Goal: Information Seeking & Learning: Learn about a topic

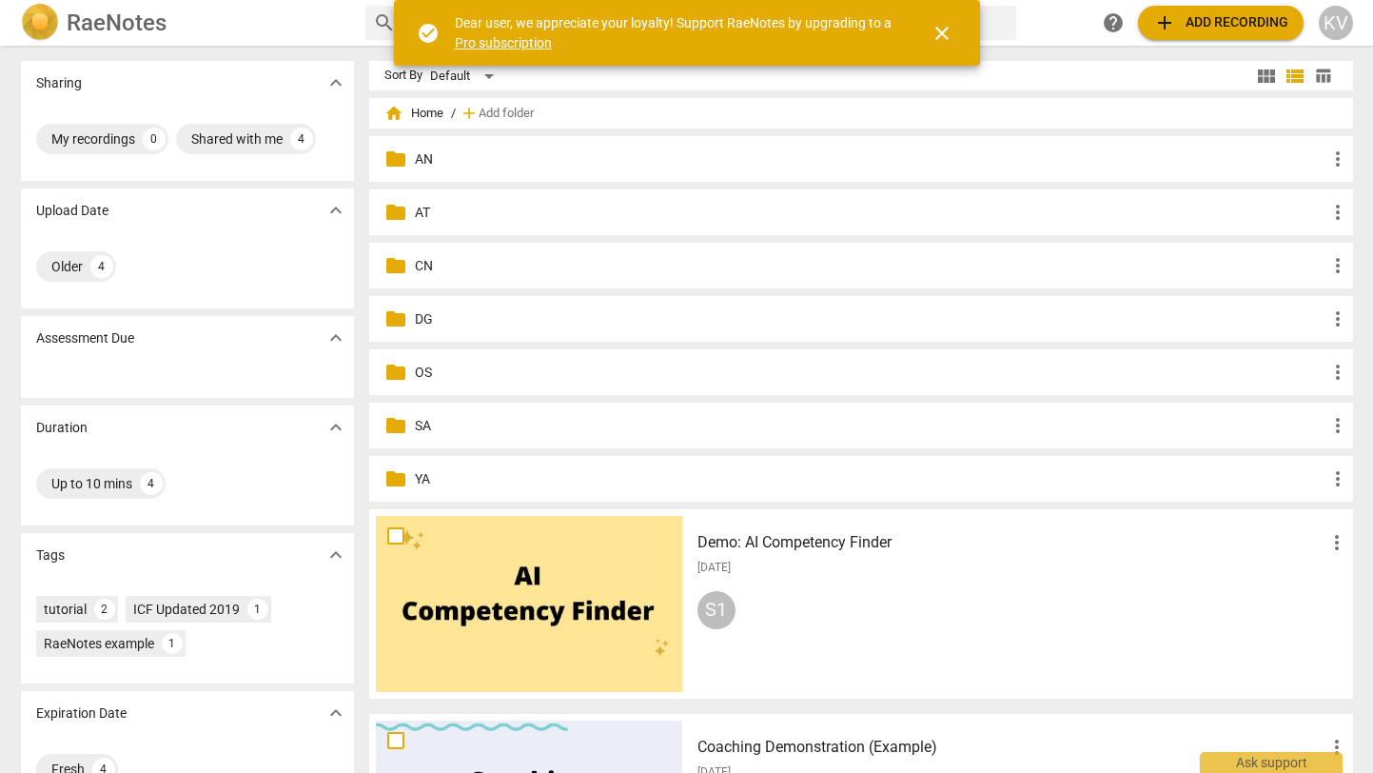
click at [417, 157] on p "AN" at bounding box center [871, 159] width 912 height 20
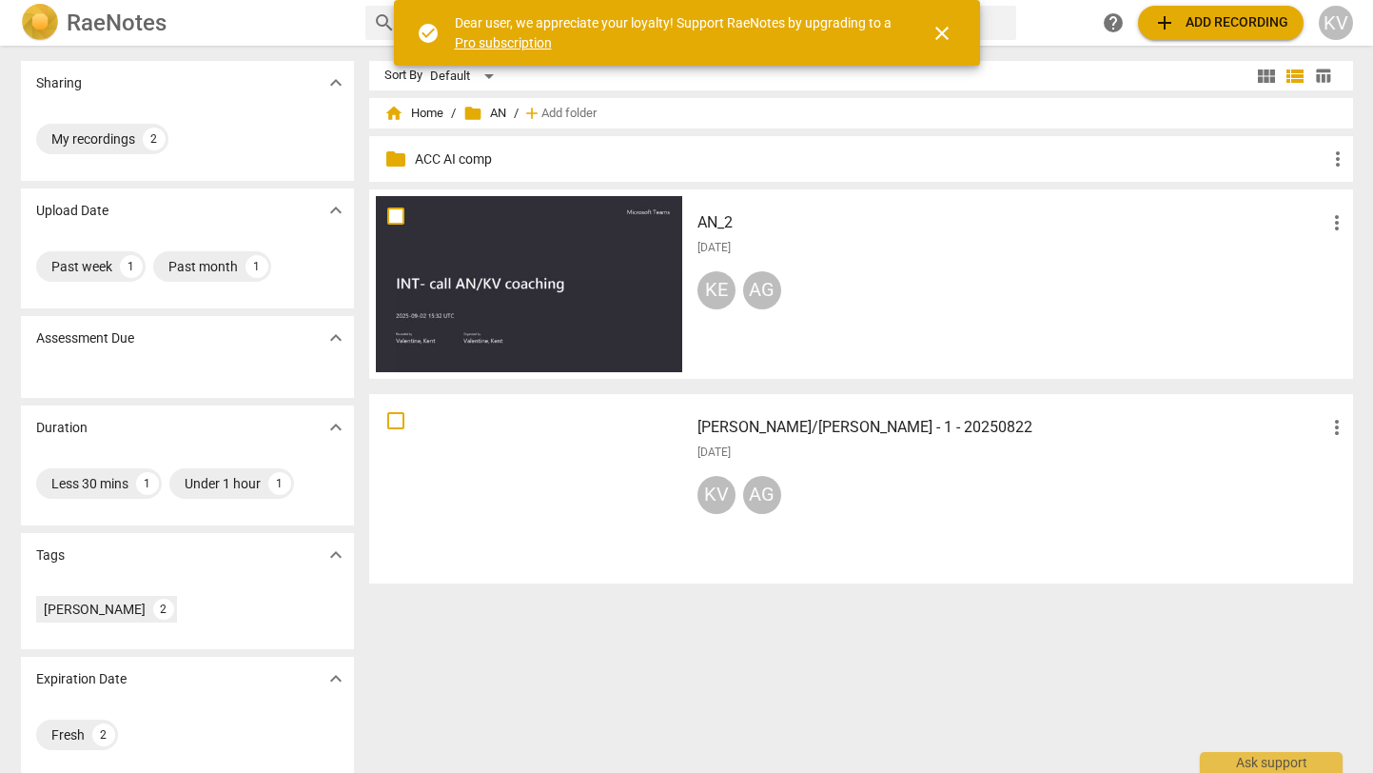
click at [512, 285] on div at bounding box center [529, 284] width 306 height 176
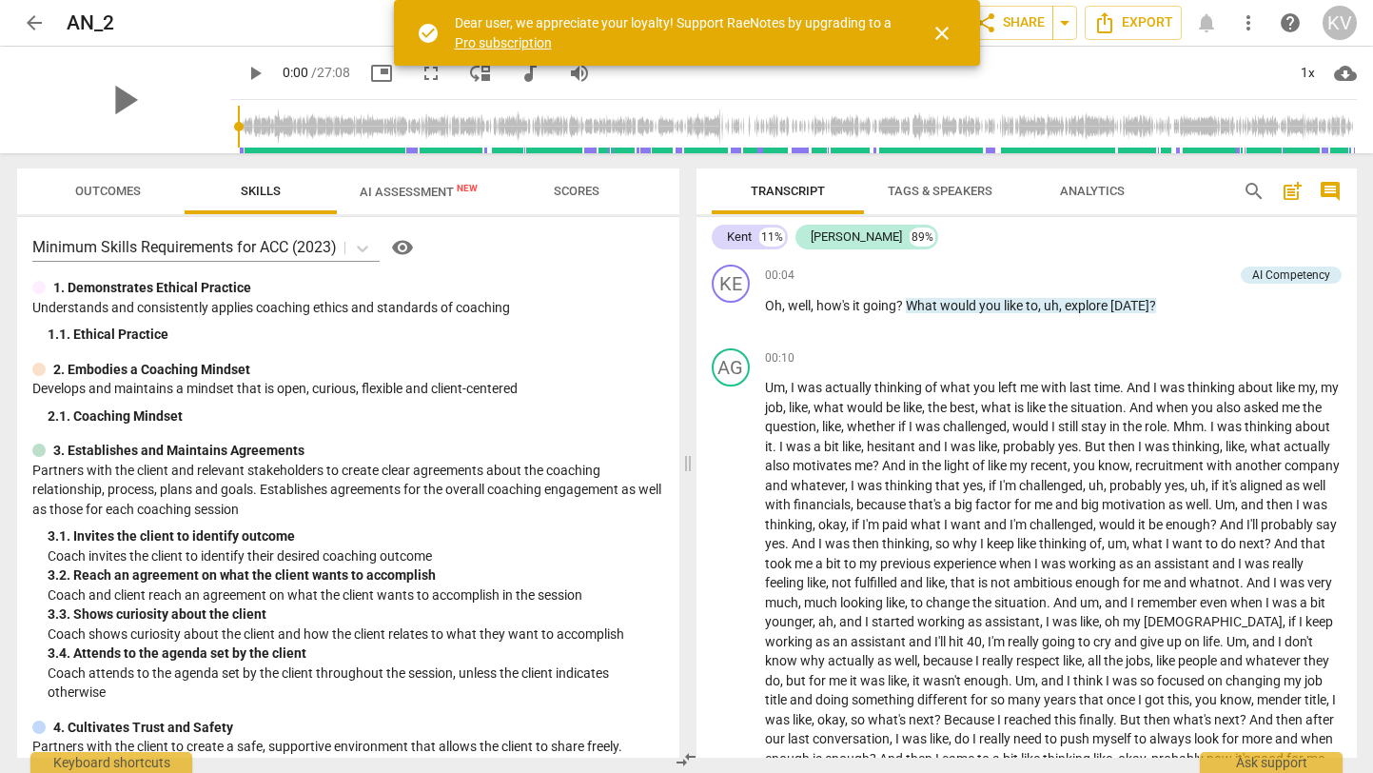
click at [370, 74] on span "picture_in_picture" at bounding box center [381, 73] width 23 height 23
drag, startPoint x: 168, startPoint y: 166, endPoint x: 168, endPoint y: 180, distance: 14.3
click at [168, 180] on div "Outcomes Skills AI Assessment New Scores Minimum Skills Requirements for ACC (2…" at bounding box center [344, 463] width 685 height 620
click at [420, 80] on span "fullscreen" at bounding box center [431, 73] width 23 height 23
click at [117, 101] on span "play_arrow" at bounding box center [123, 99] width 49 height 49
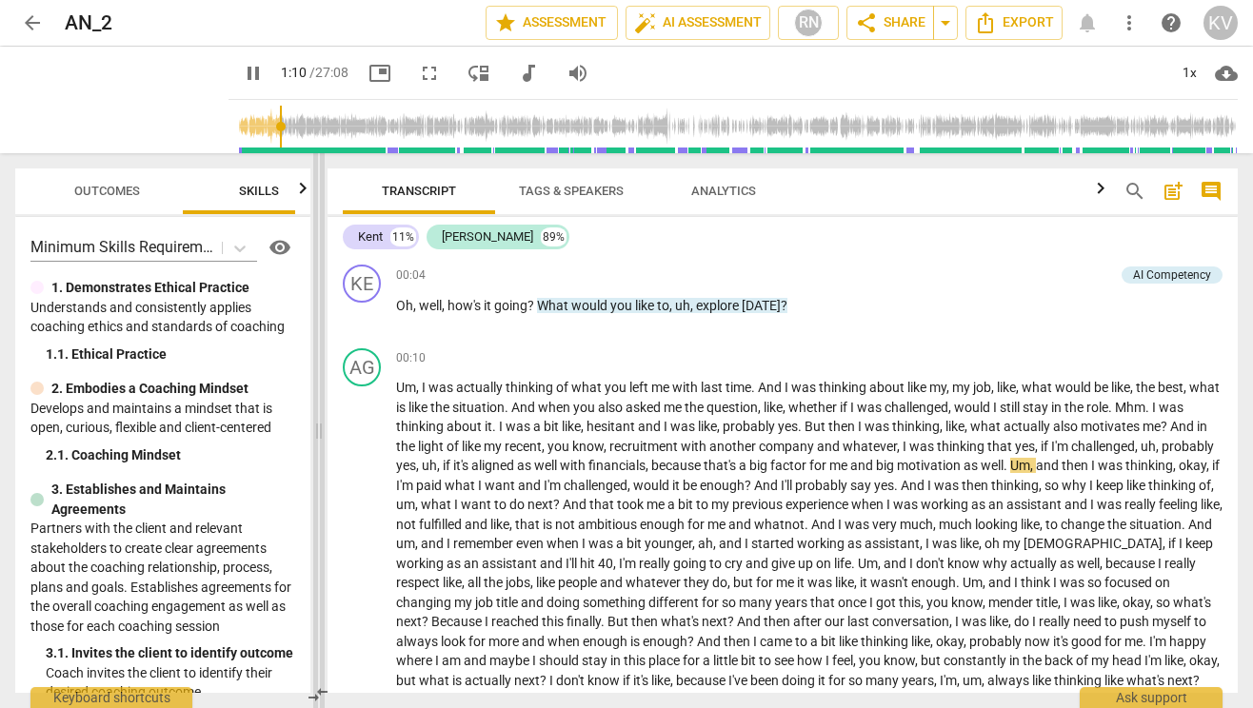
drag, startPoint x: 625, startPoint y: 427, endPoint x: 317, endPoint y: 457, distance: 309.8
click at [317, 457] on span at bounding box center [318, 430] width 11 height 555
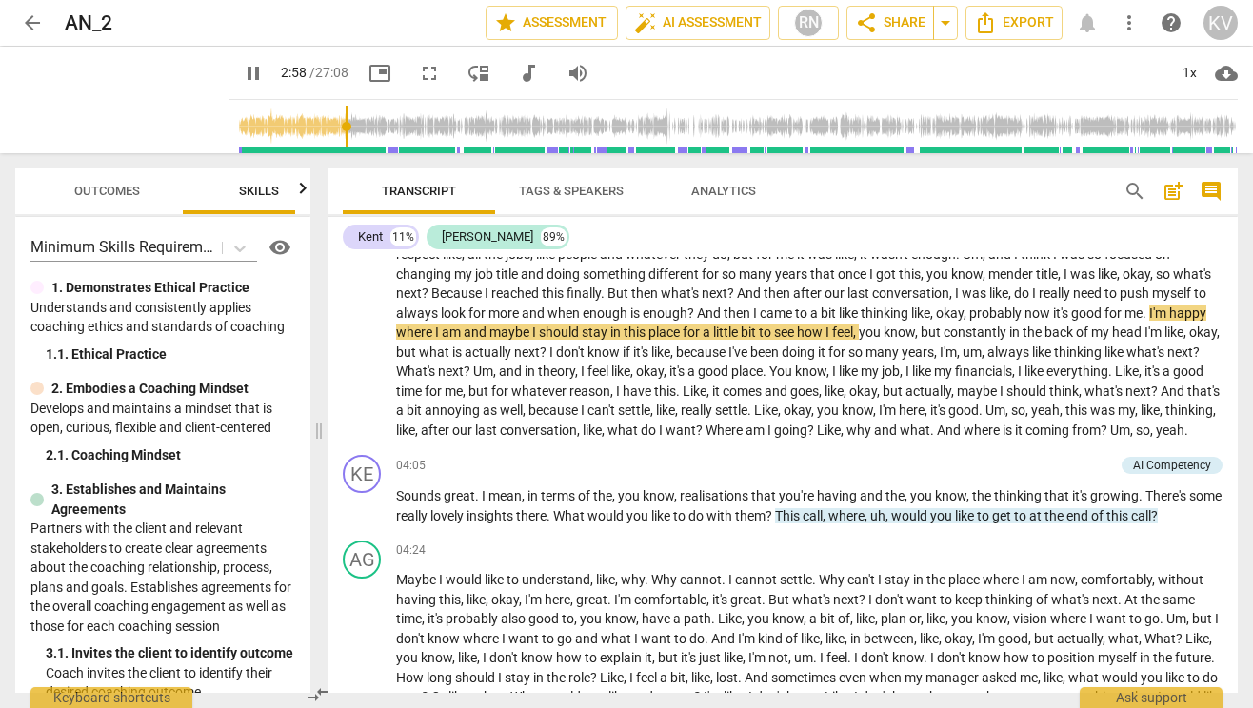
scroll to position [333, 0]
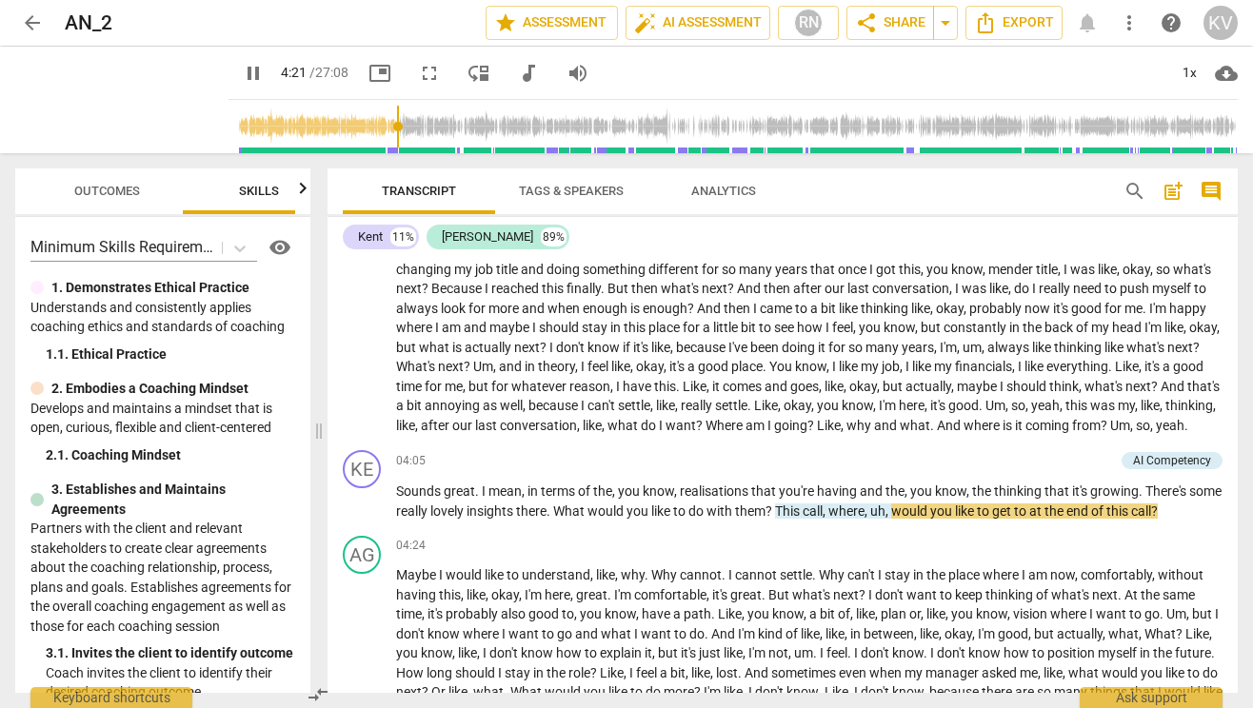
click at [242, 69] on span "pause" at bounding box center [253, 73] width 23 height 23
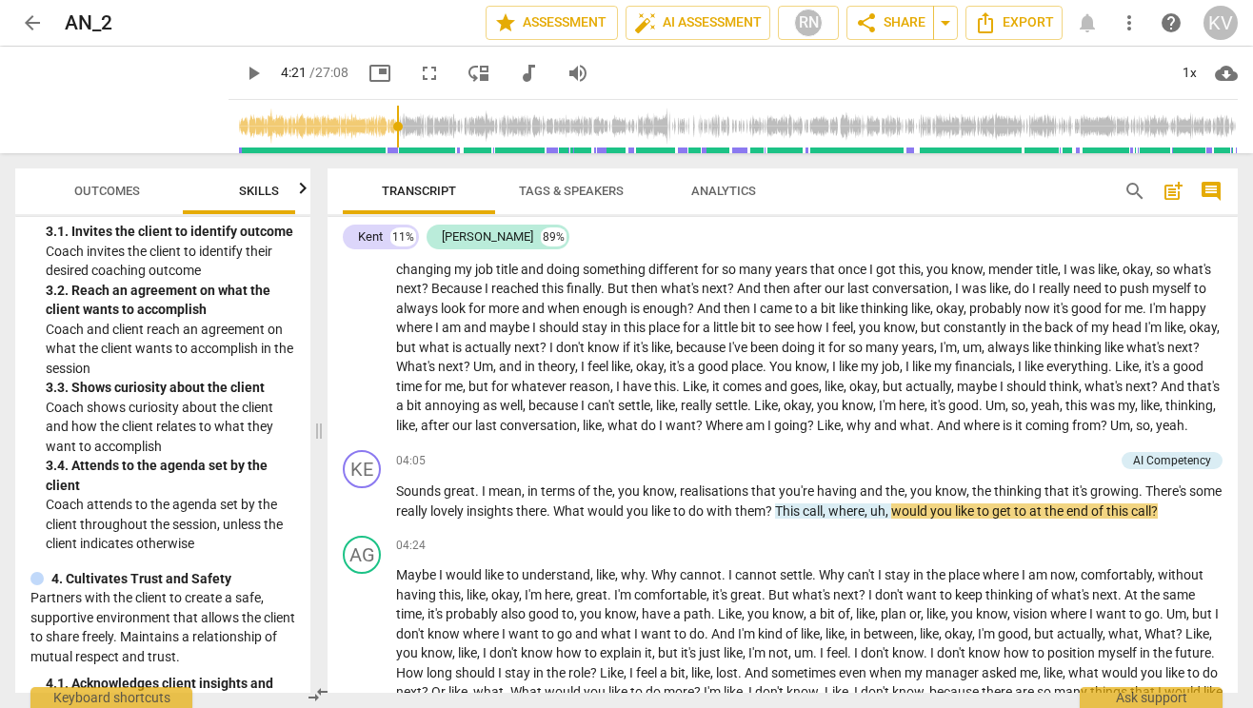
scroll to position [358, 0]
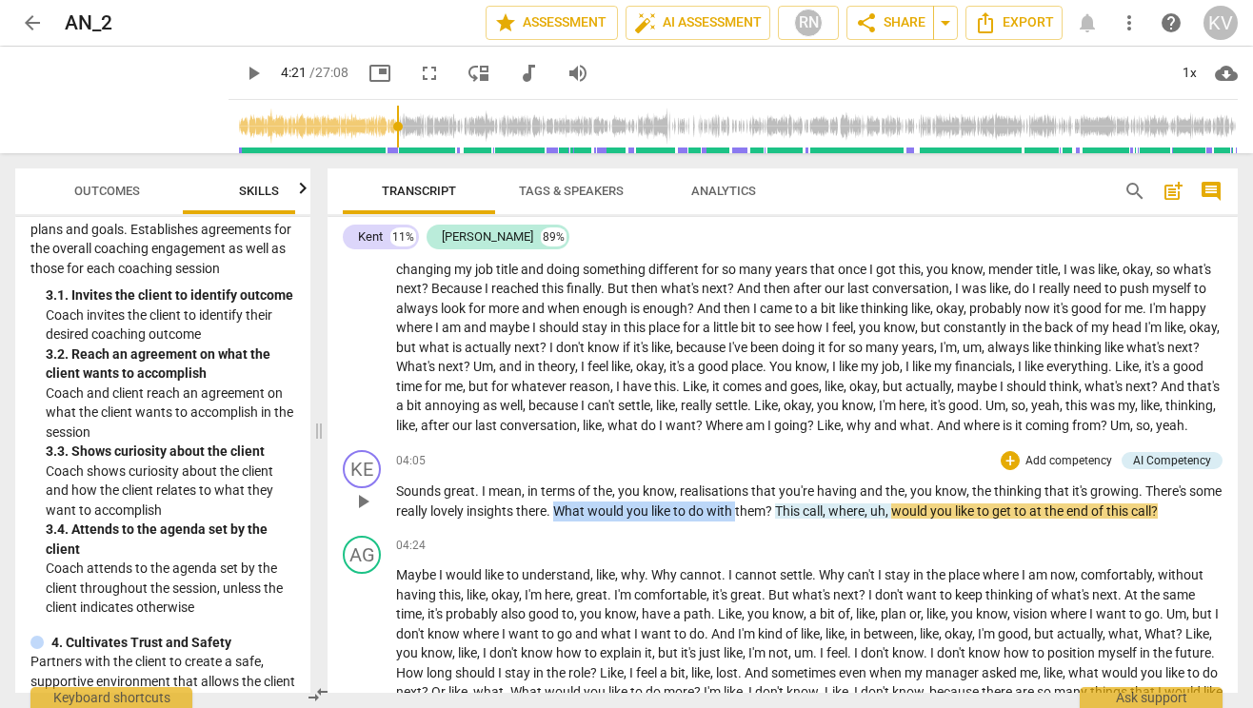
drag, startPoint x: 593, startPoint y: 529, endPoint x: 773, endPoint y: 531, distance: 179.9
click at [773, 521] on p "Sounds great . I mean , in terms of the , you know , realisations that you're h…" at bounding box center [809, 501] width 826 height 39
click at [777, 555] on div "04:24 + Add competency keyboard_arrow_right" at bounding box center [809, 545] width 826 height 19
click at [242, 68] on span "play_arrow" at bounding box center [253, 73] width 23 height 23
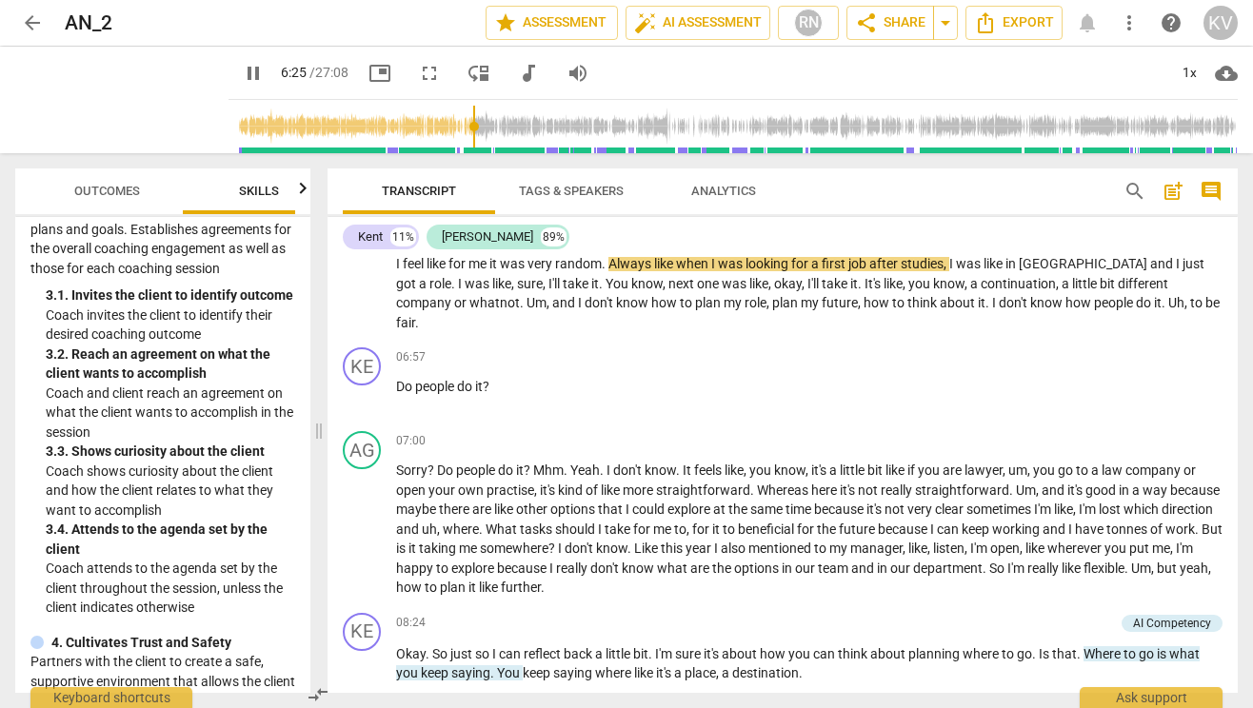
scroll to position [952, 0]
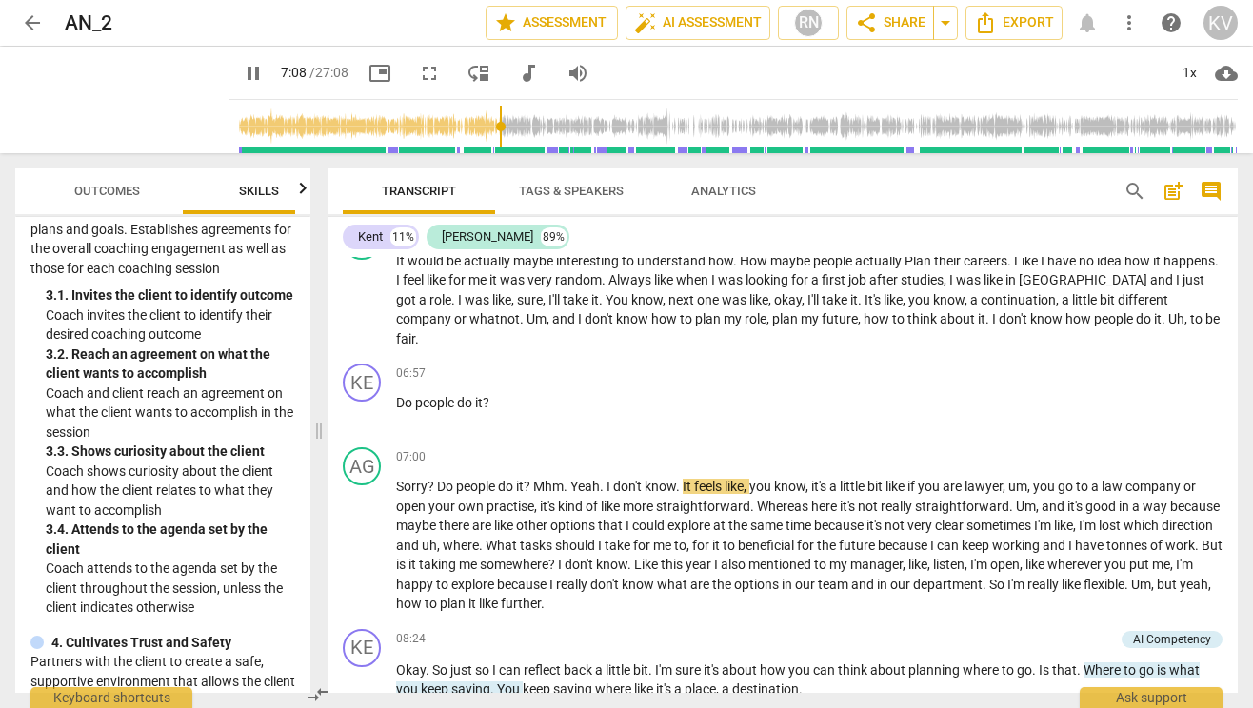
click at [242, 77] on span "pause" at bounding box center [253, 73] width 23 height 23
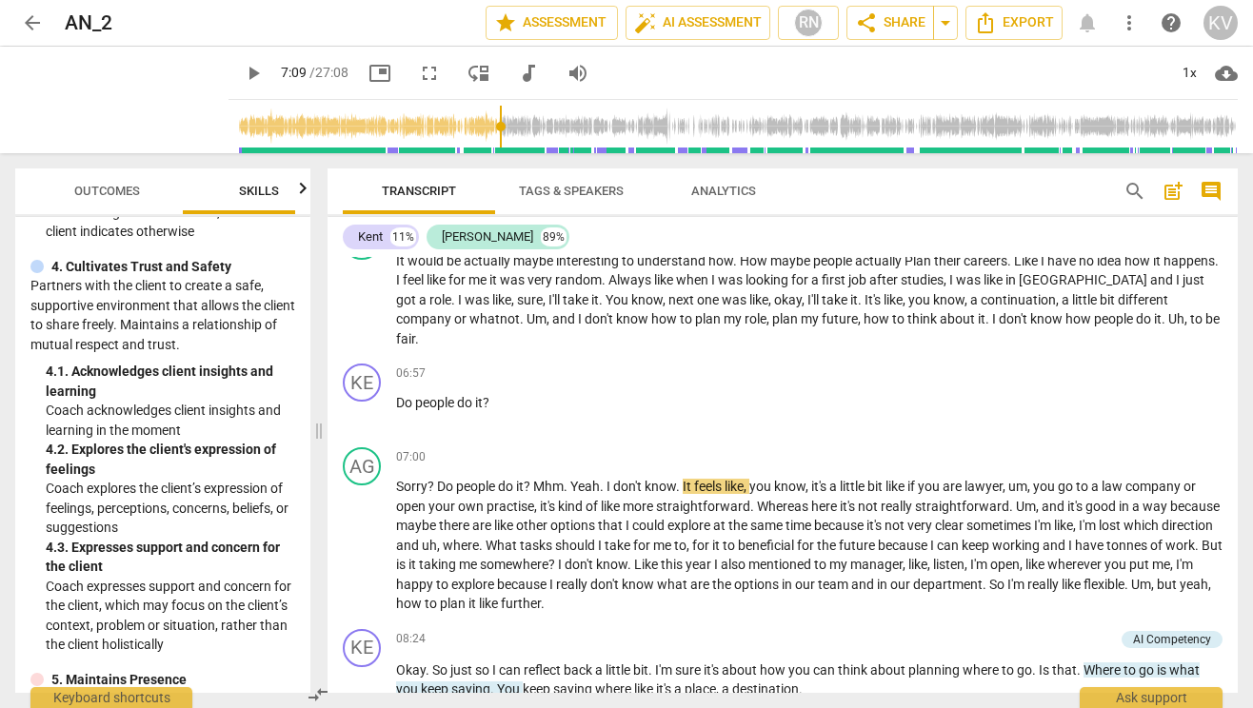
scroll to position [707, 0]
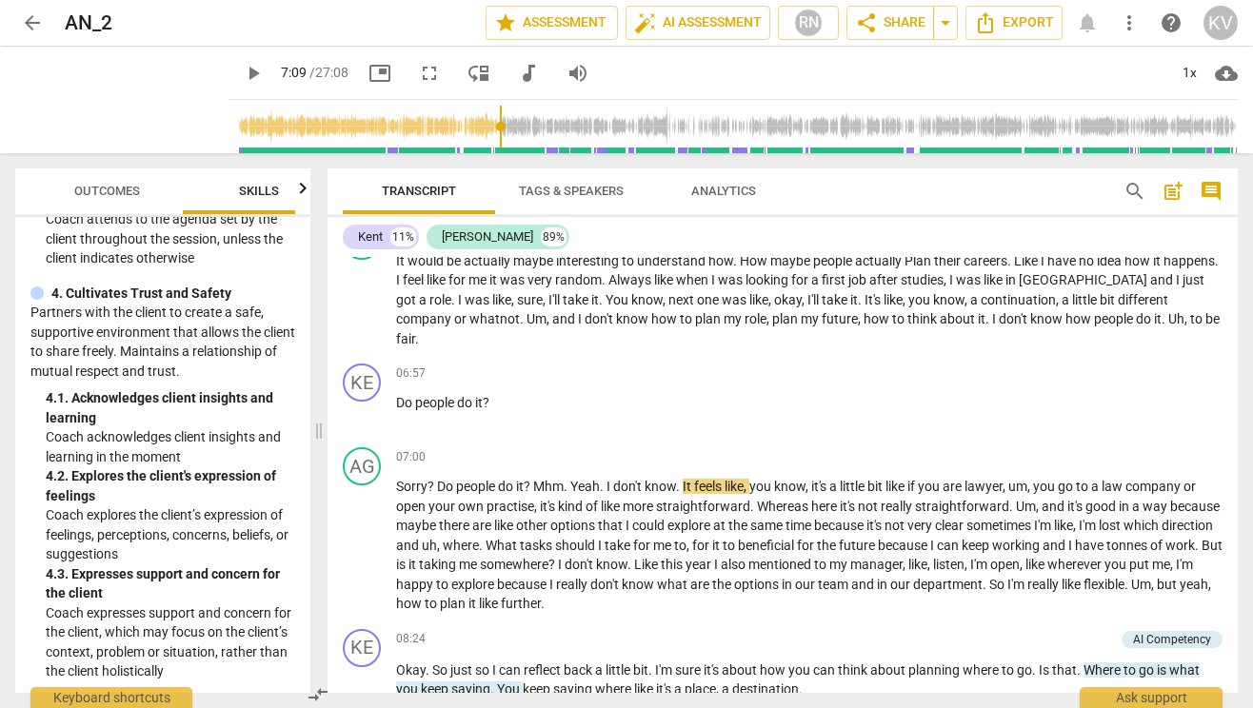
click at [242, 77] on span "play_arrow" at bounding box center [253, 73] width 23 height 23
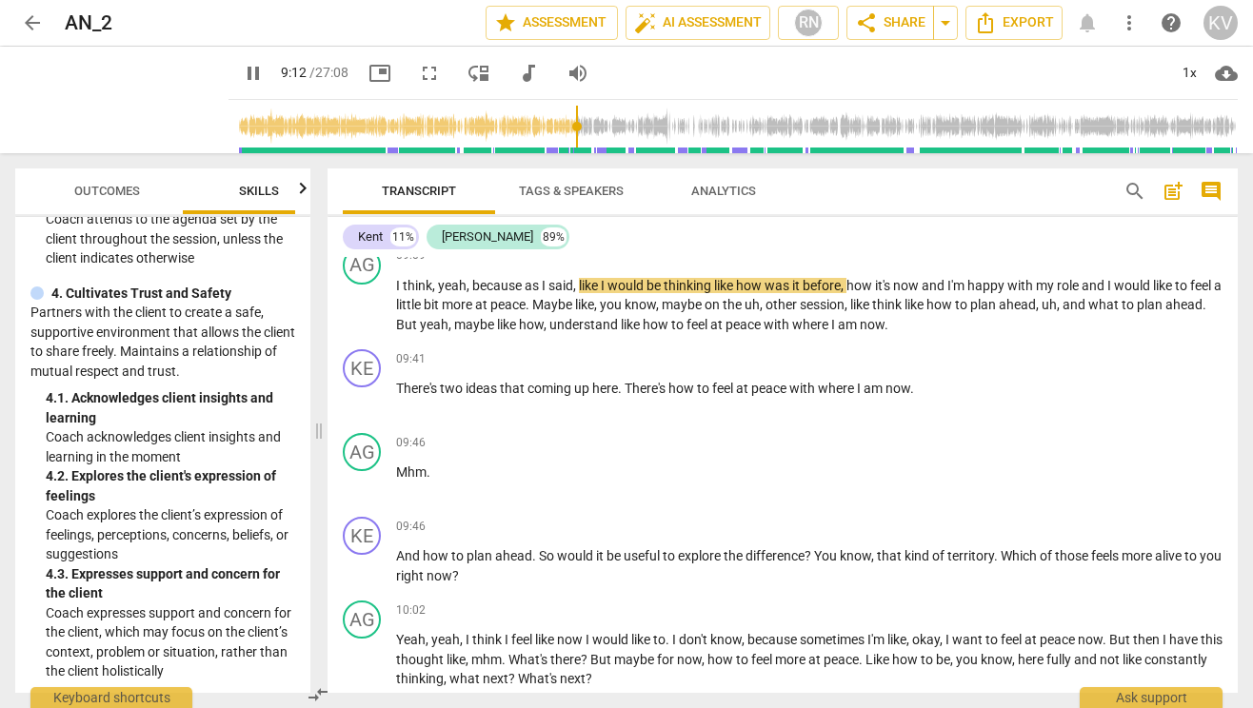
scroll to position [1757, 0]
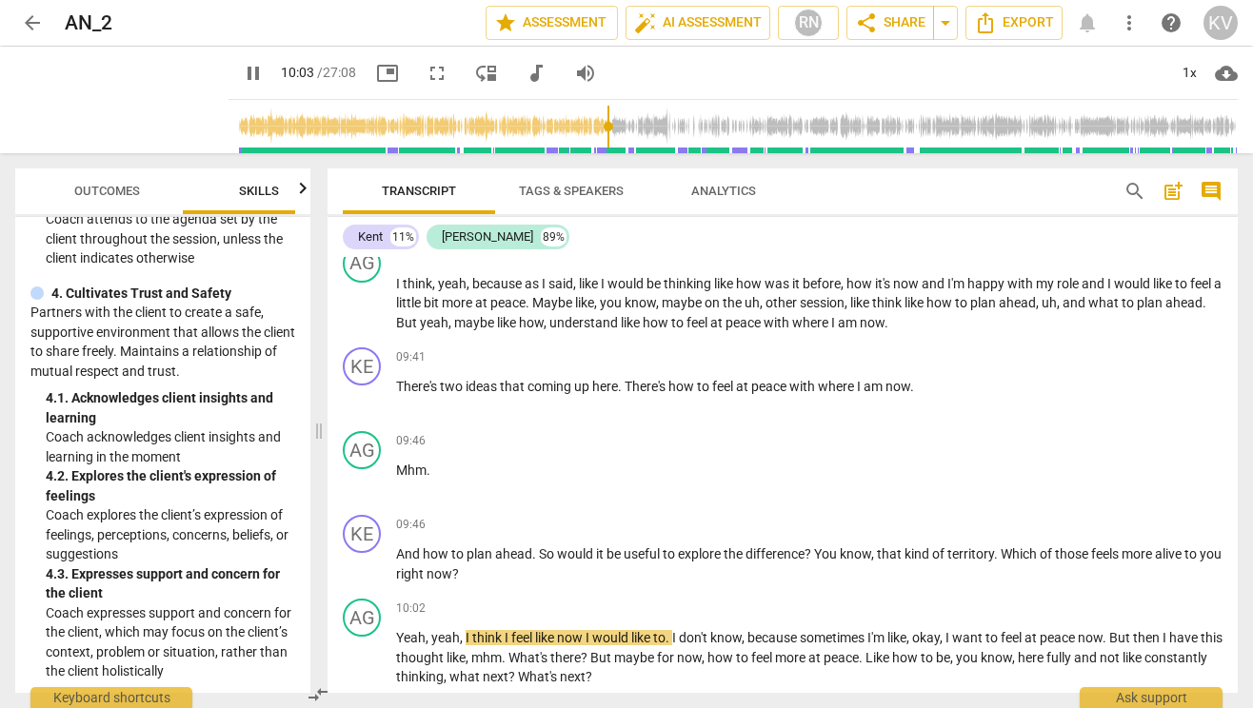
click at [242, 79] on span "pause" at bounding box center [253, 73] width 23 height 23
type input "604"
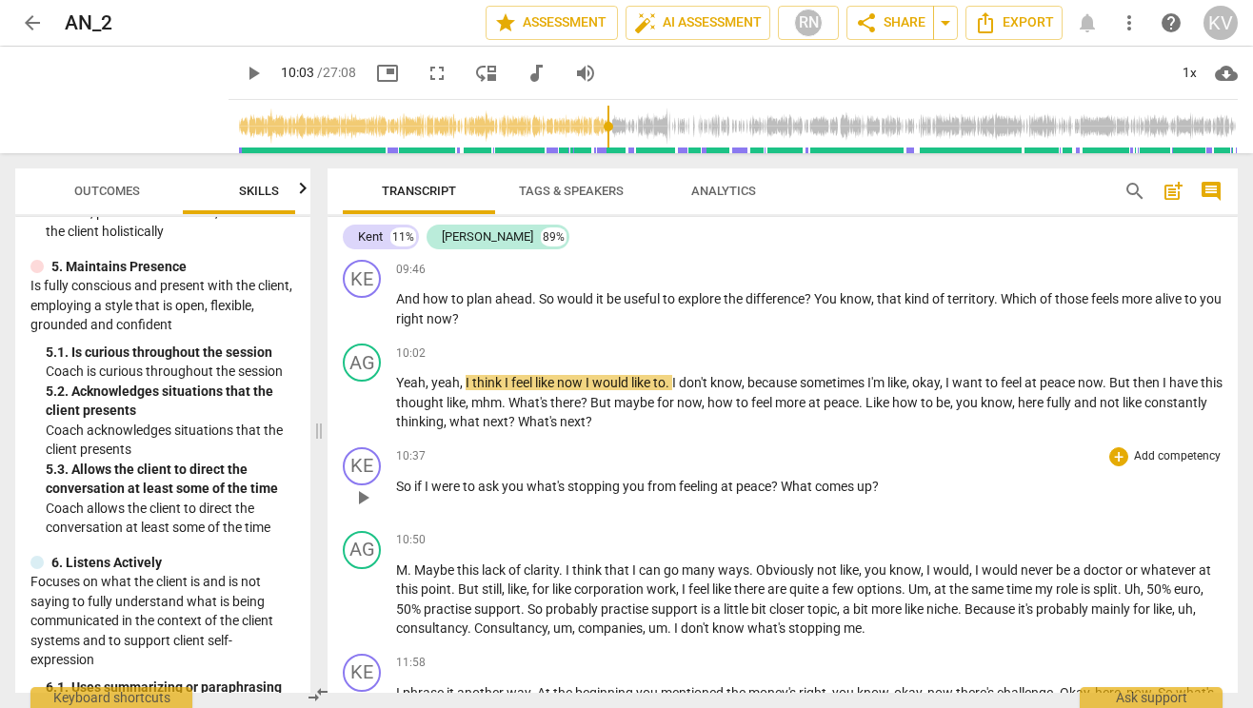
scroll to position [2010, 0]
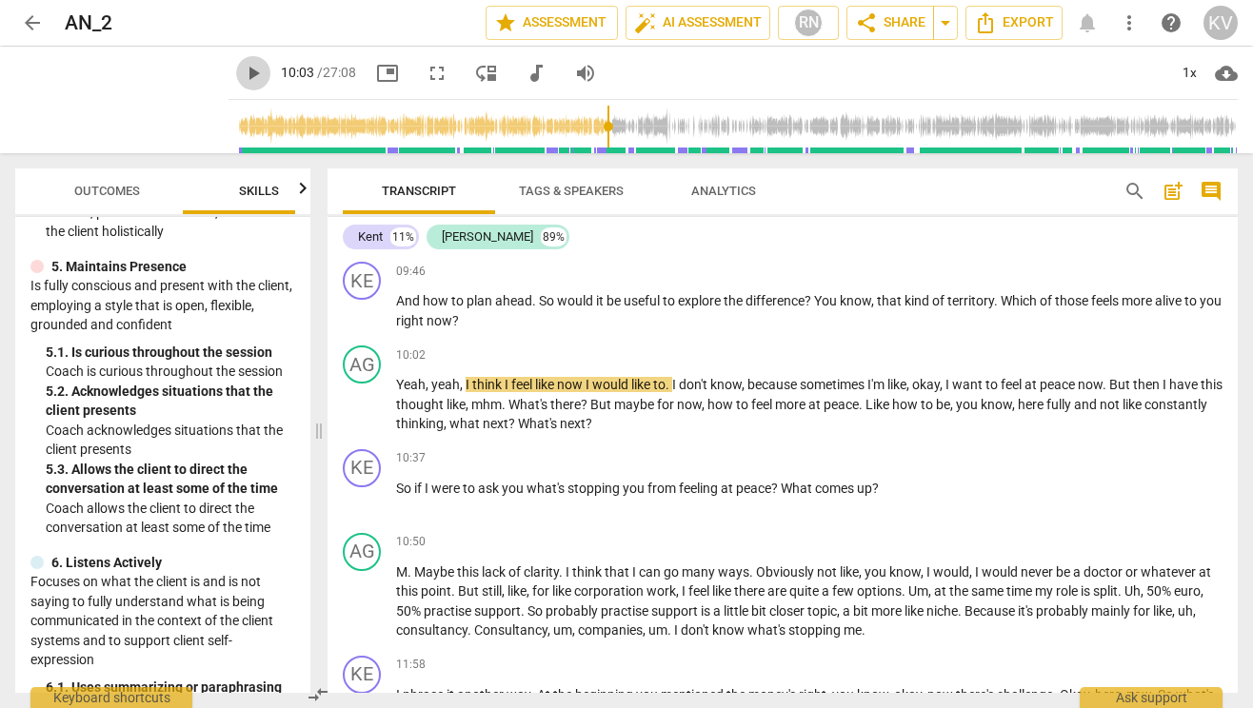
click at [242, 74] on span "play_arrow" at bounding box center [253, 73] width 23 height 23
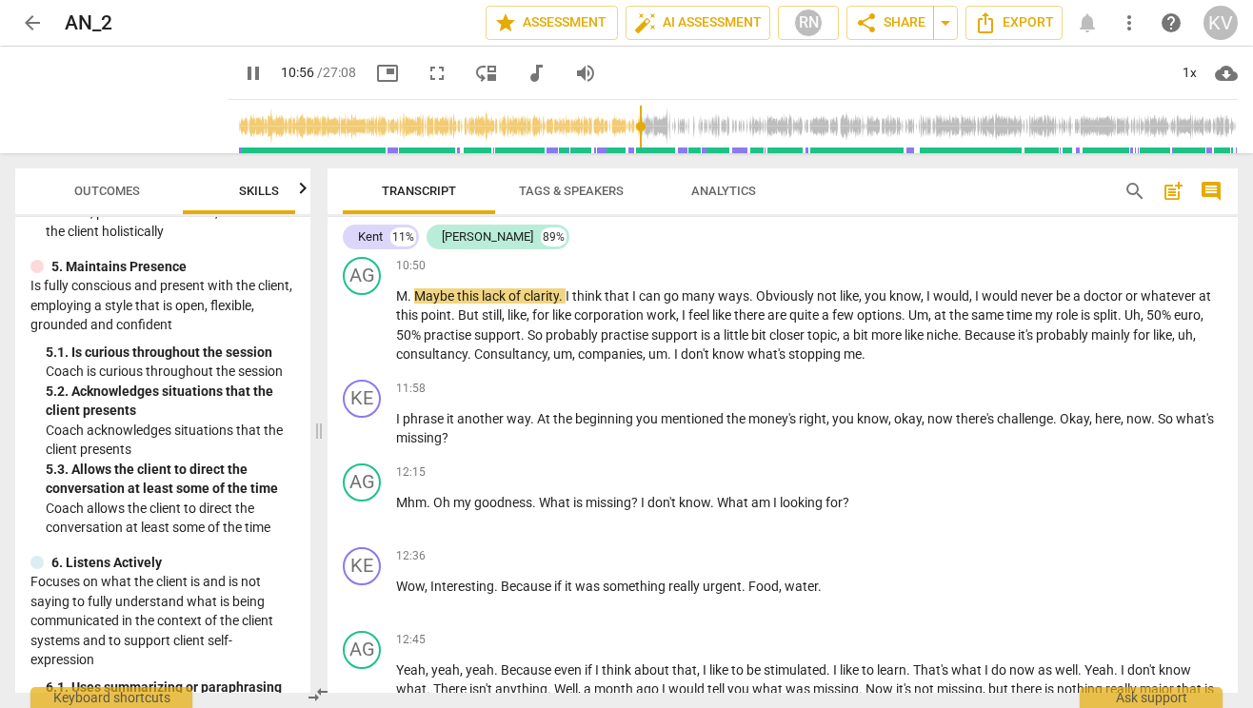
scroll to position [2290, 0]
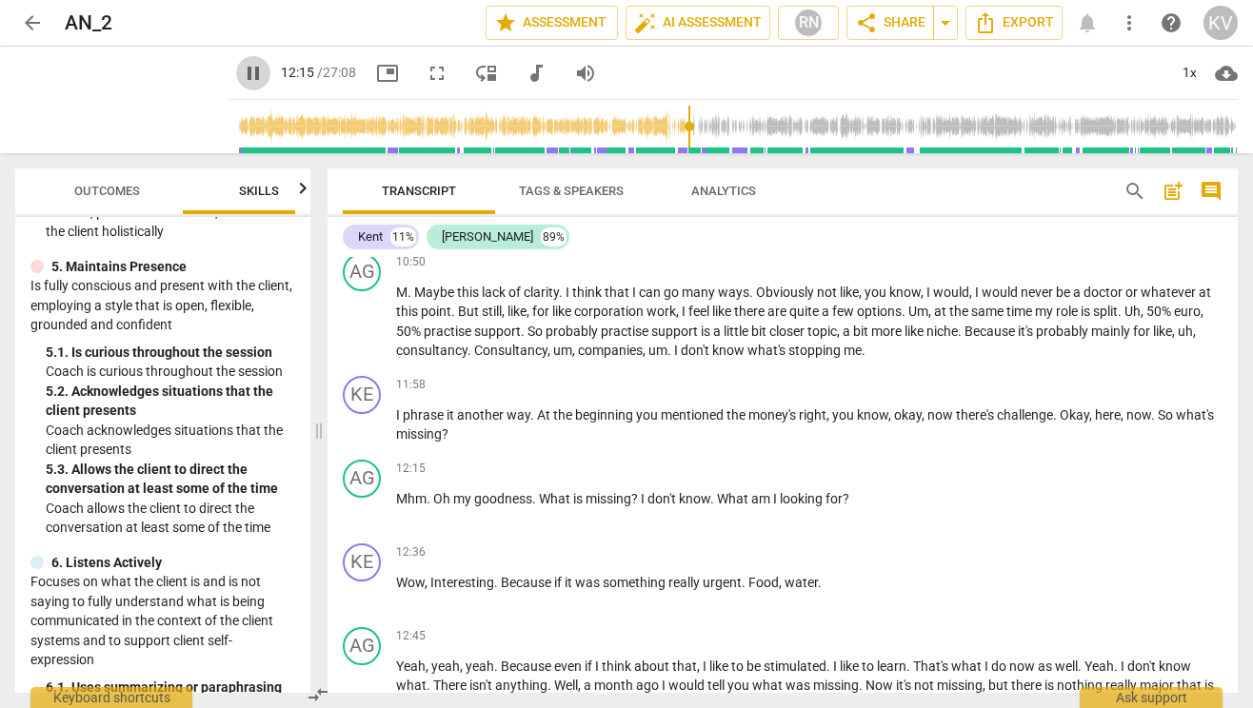
click at [242, 70] on span "pause" at bounding box center [253, 73] width 23 height 23
click at [242, 71] on span "play_arrow" at bounding box center [253, 73] width 23 height 23
click at [242, 71] on span "pause" at bounding box center [253, 73] width 23 height 23
click at [242, 71] on span "play_arrow" at bounding box center [253, 73] width 23 height 23
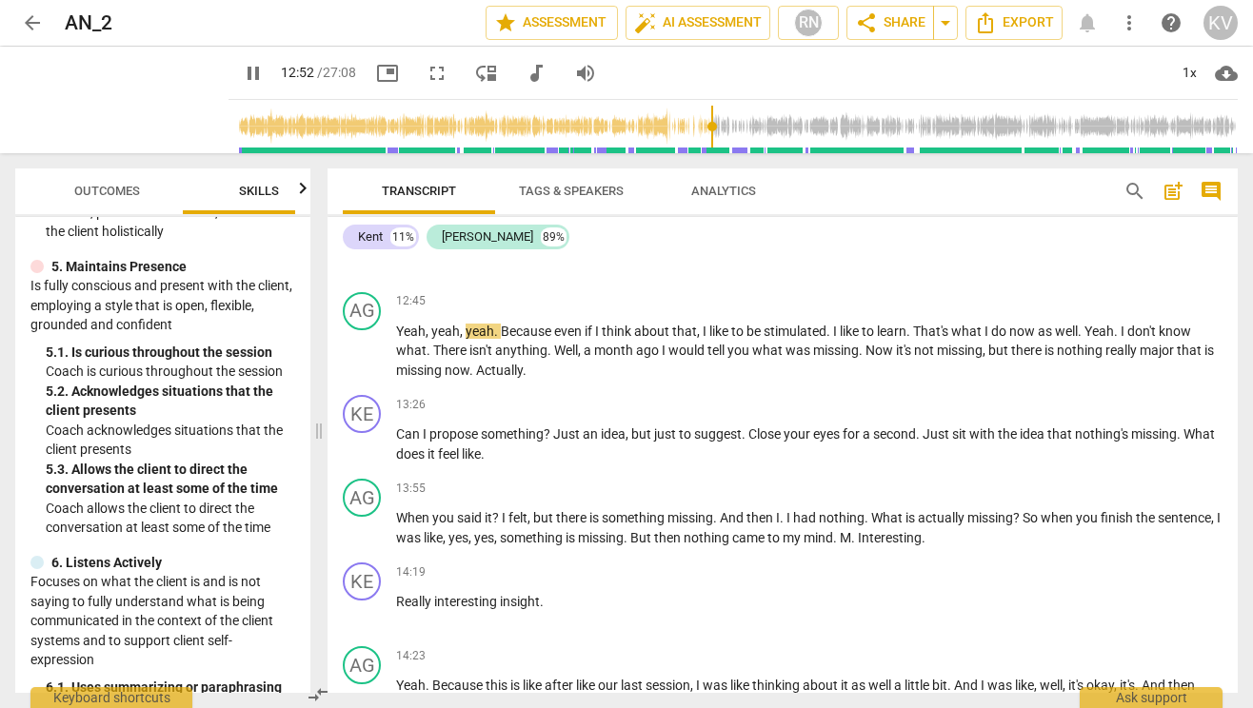
scroll to position [2630, 0]
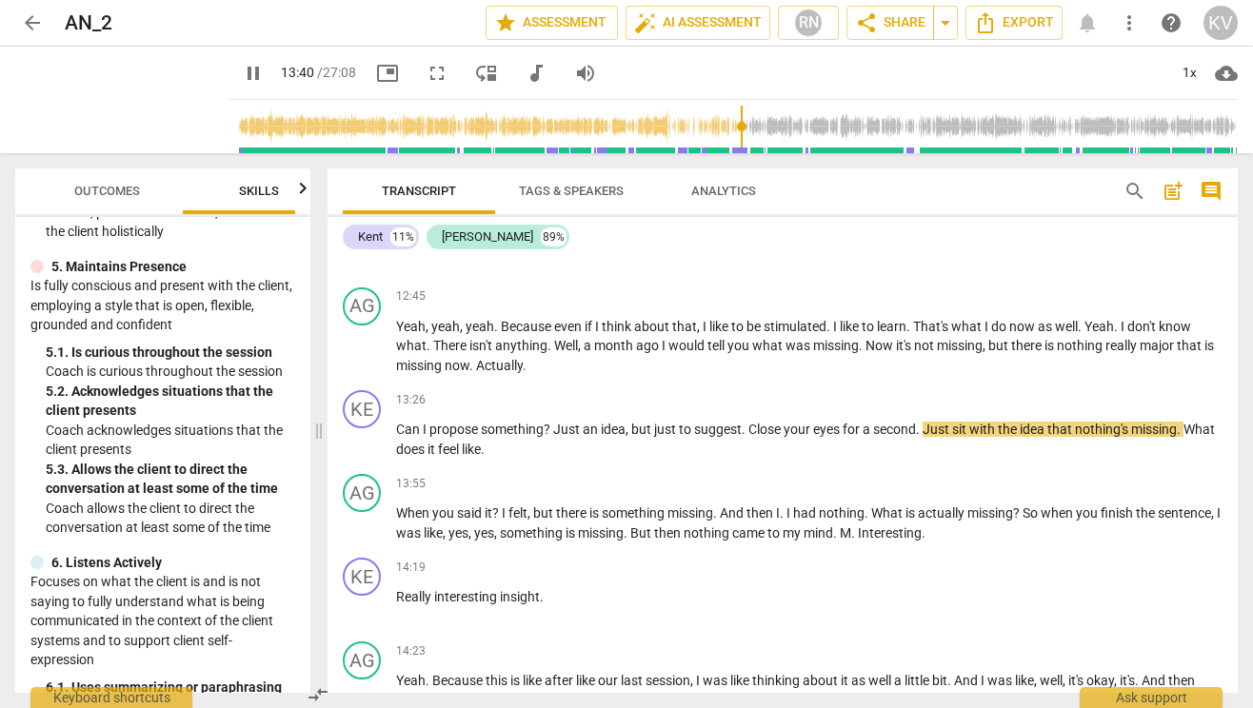
click at [242, 69] on span "pause" at bounding box center [253, 73] width 23 height 23
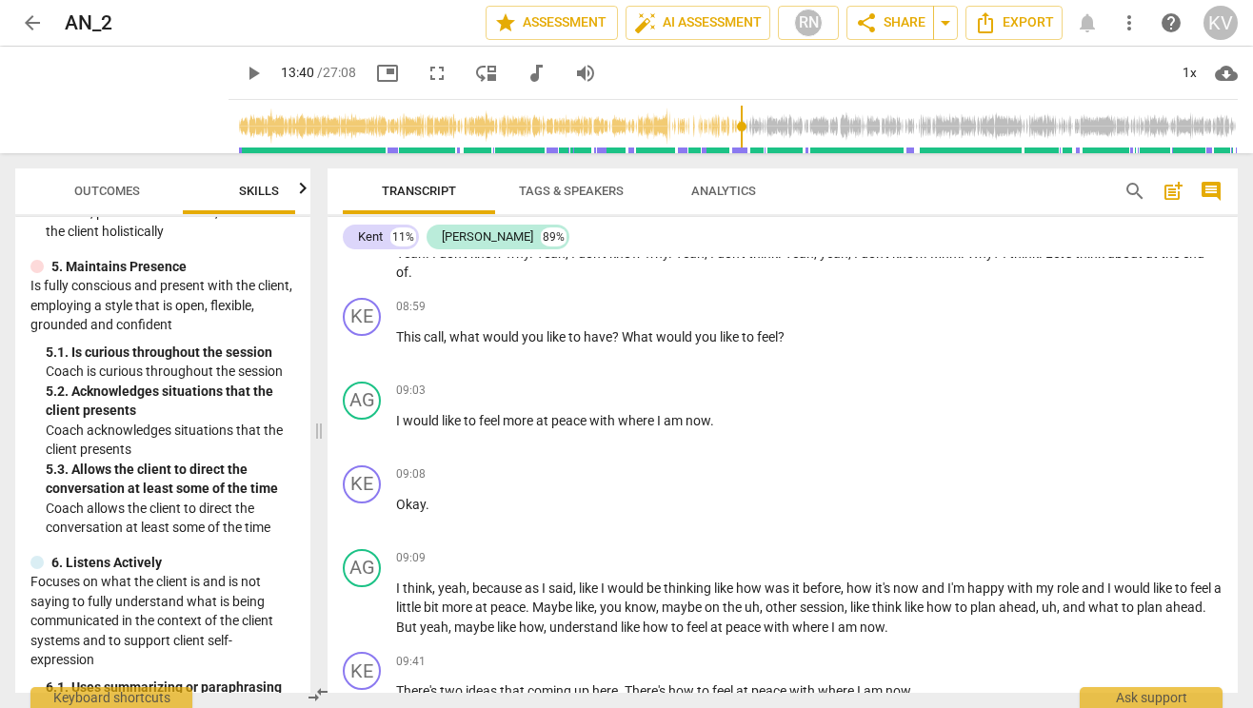
scroll to position [1445, 0]
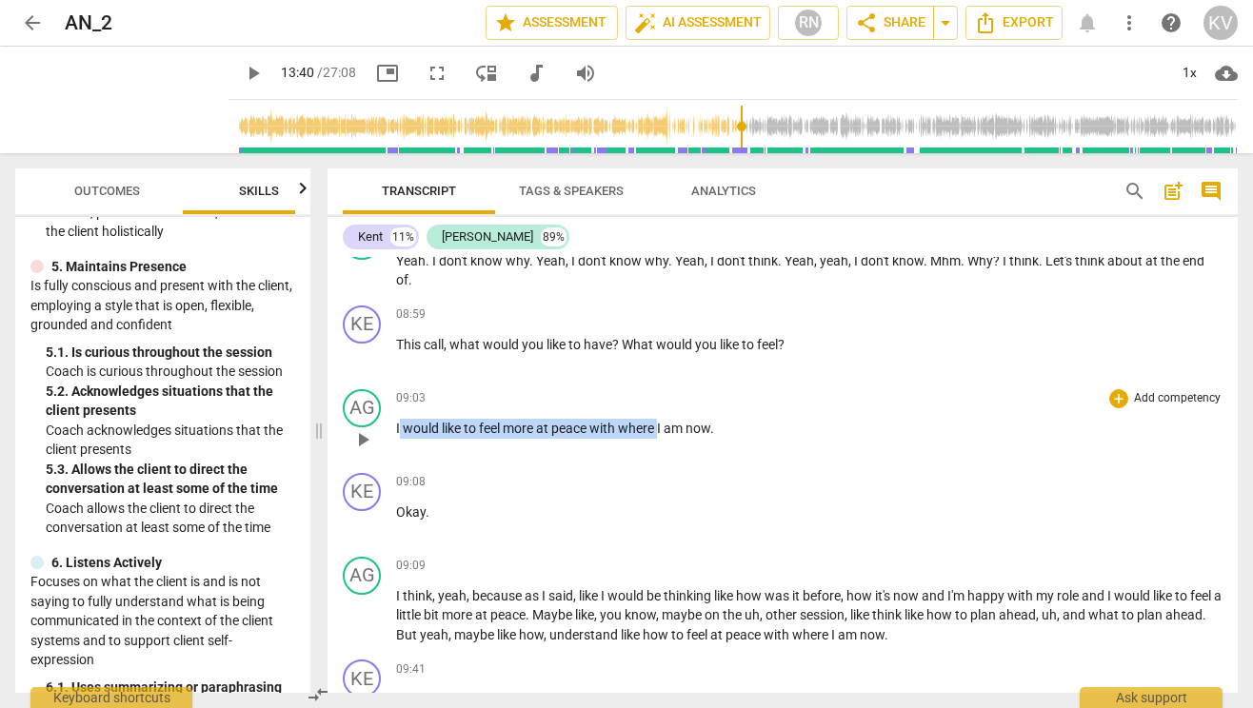
drag, startPoint x: 662, startPoint y: 430, endPoint x: 400, endPoint y: 437, distance: 261.8
click at [400, 437] on p "I would like to feel more at peace with where I am now ." at bounding box center [809, 429] width 826 height 20
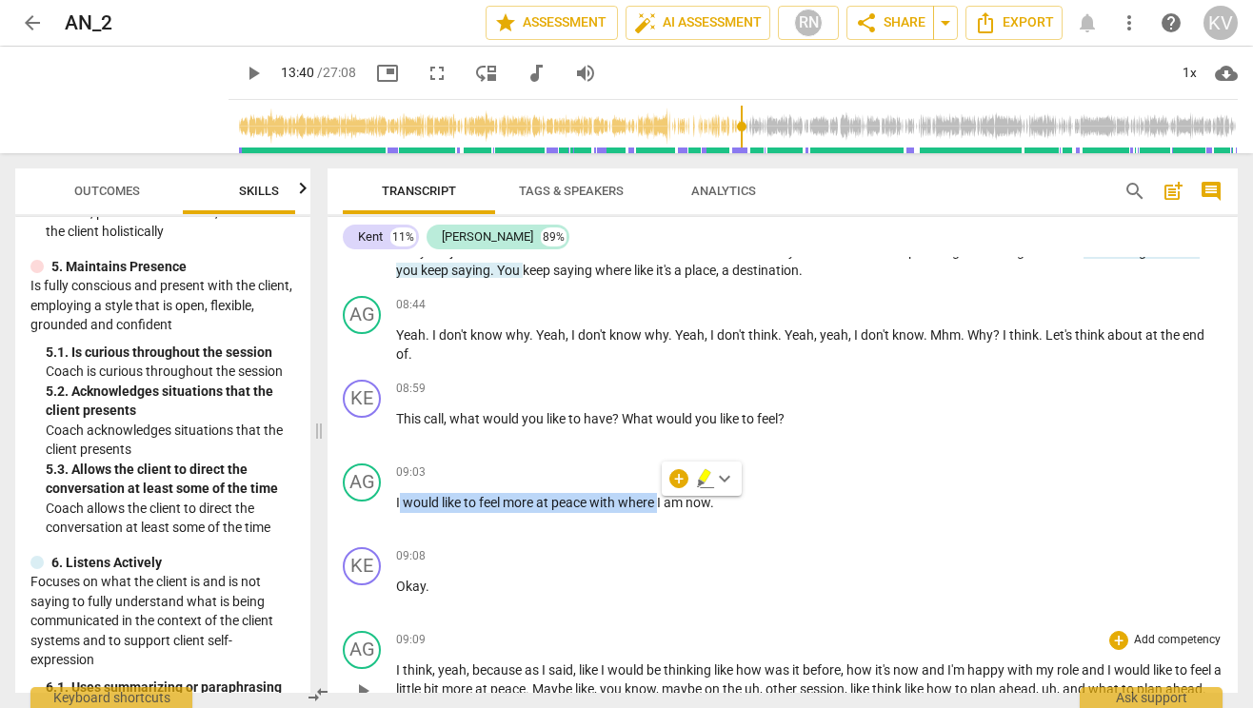
scroll to position [1370, 0]
click at [596, 615] on div "09:08 + Add competency keyboard_arrow_right Okay ." at bounding box center [809, 582] width 826 height 69
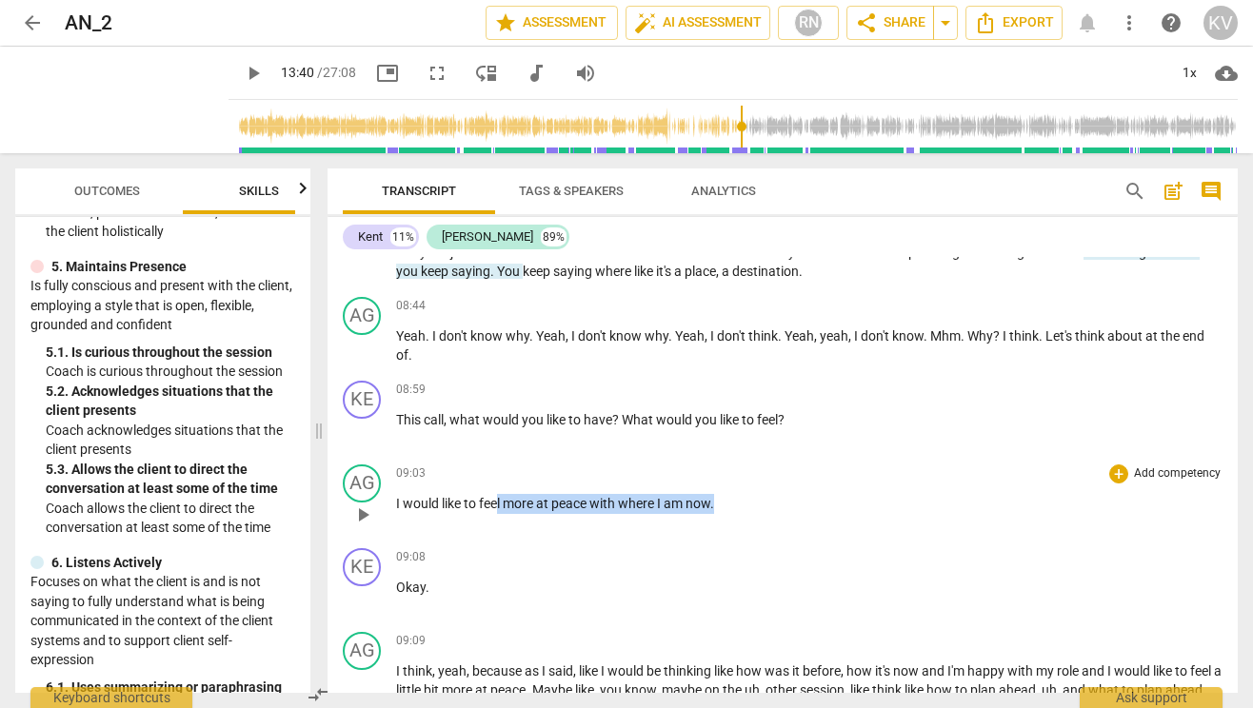
drag, startPoint x: 730, startPoint y: 505, endPoint x: 458, endPoint y: 509, distance: 272.2
click at [489, 510] on p "I would like to feel more at peace with where I am now ." at bounding box center [809, 504] width 826 height 20
click at [402, 509] on p "I would like to feel more at peace with where I am now ." at bounding box center [809, 504] width 826 height 20
drag, startPoint x: 396, startPoint y: 502, endPoint x: 758, endPoint y: 522, distance: 362.2
click at [758, 522] on div "09:03 + Add competency keyboard_arrow_right I would like to feel more at peace …" at bounding box center [809, 498] width 826 height 69
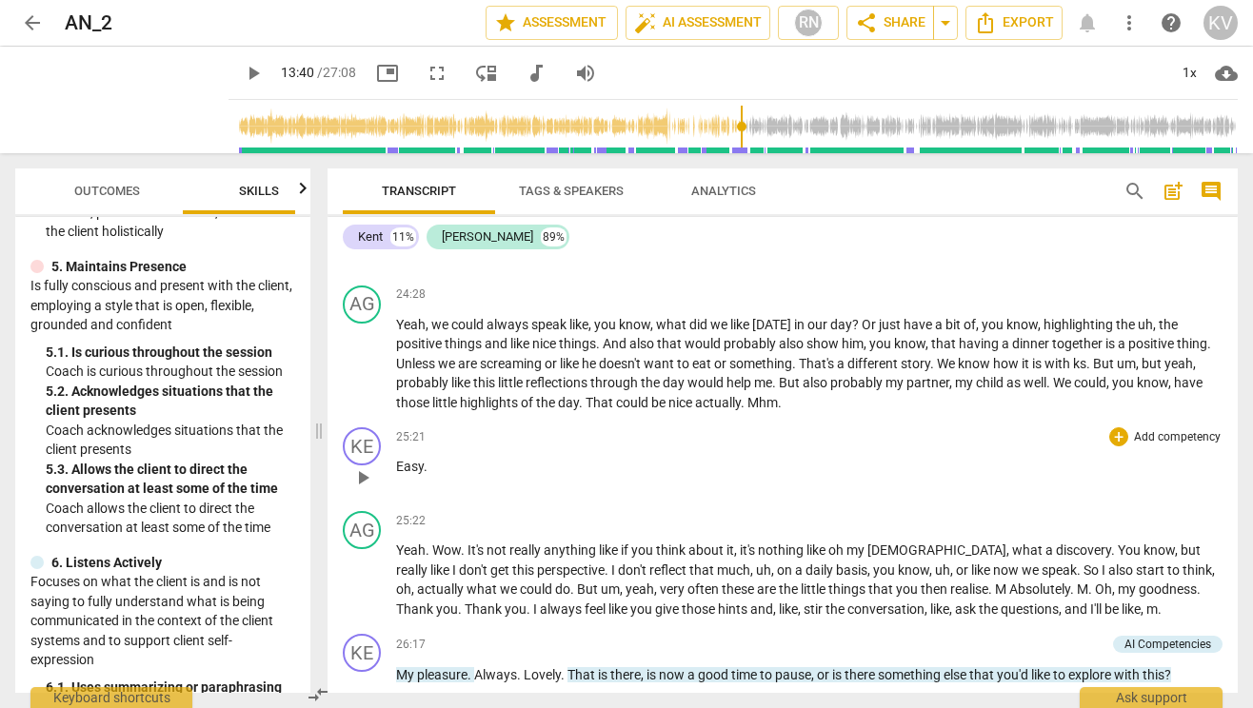
scroll to position [4798, 0]
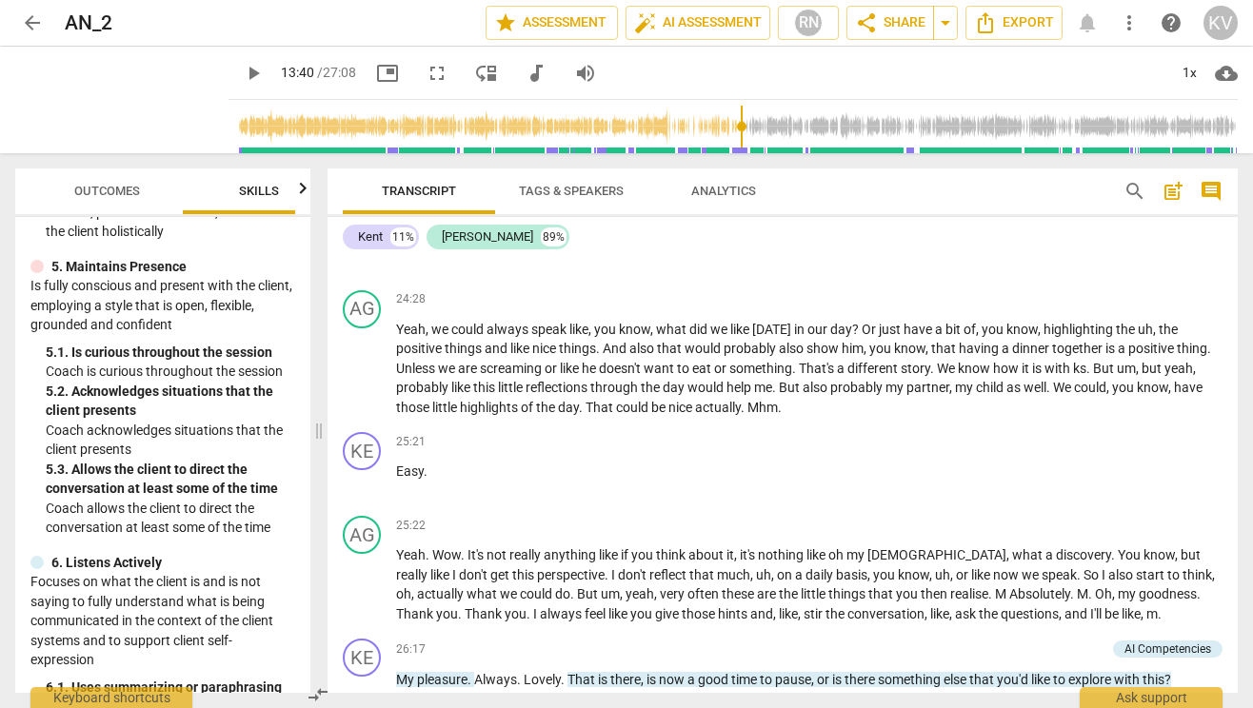
type input "820"
